Goal: Use online tool/utility: Use online tool/utility

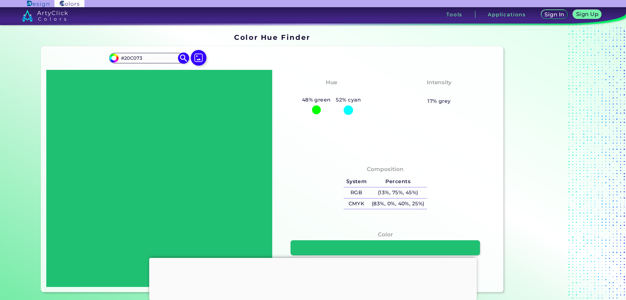
click at [182, 61] on img at bounding box center [183, 58] width 11 height 11
click at [180, 61] on img at bounding box center [183, 58] width 11 height 11
drag, startPoint x: 145, startPoint y: 59, endPoint x: 124, endPoint y: 60, distance: 21.2
click at [124, 60] on input "#20C073" at bounding box center [148, 57] width 61 height 9
click at [123, 59] on input "#20C073" at bounding box center [148, 57] width 61 height 9
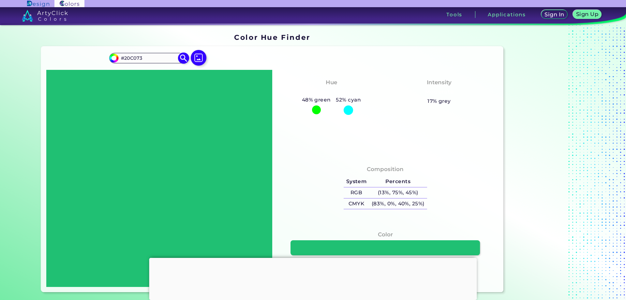
paste input "bf0094"
type input "#bf0094"
click at [183, 58] on img at bounding box center [183, 58] width 11 height 11
type input "#bf0094"
type input "#BF0094"
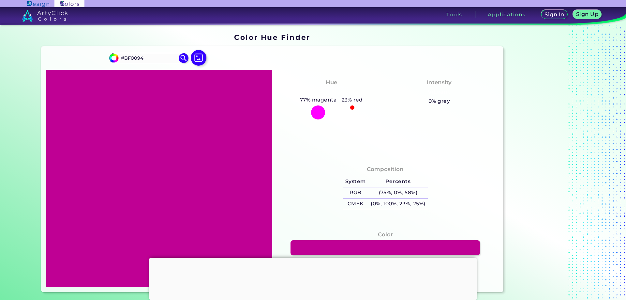
click at [70, 42] on div "Color Hue Finder" at bounding box center [272, 37] width 468 height 13
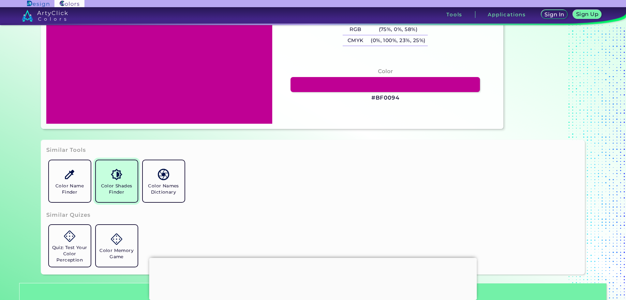
scroll to position [196, 0]
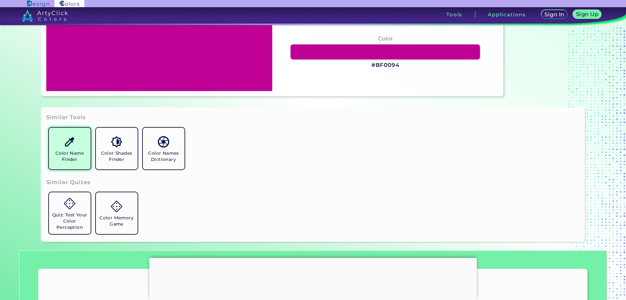
click at [57, 137] on link "Color Name Finder" at bounding box center [69, 148] width 47 height 47
